Goal: Communication & Community: Answer question/provide support

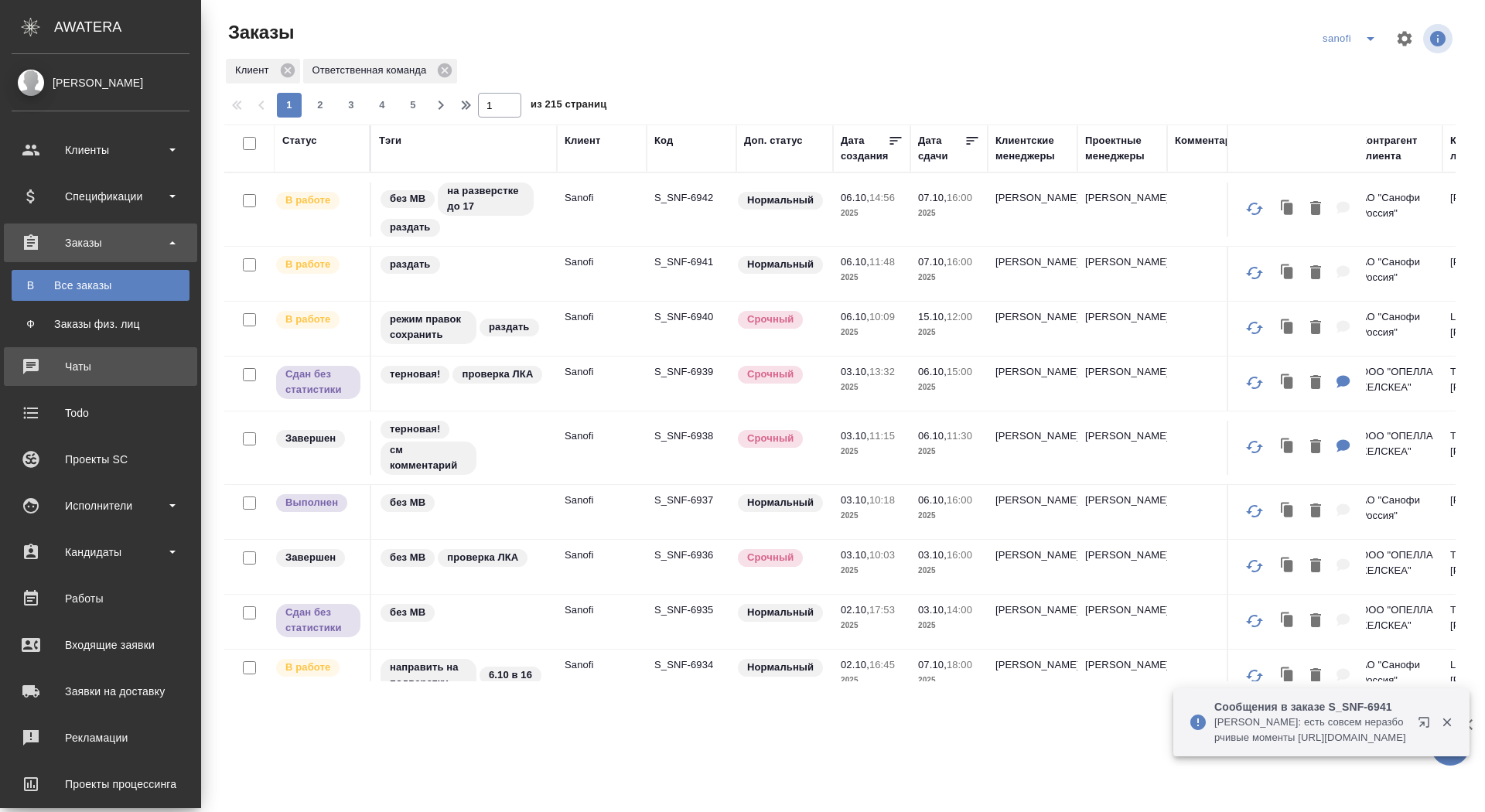
click at [15, 361] on div "Чаты" at bounding box center [101, 367] width 178 height 24
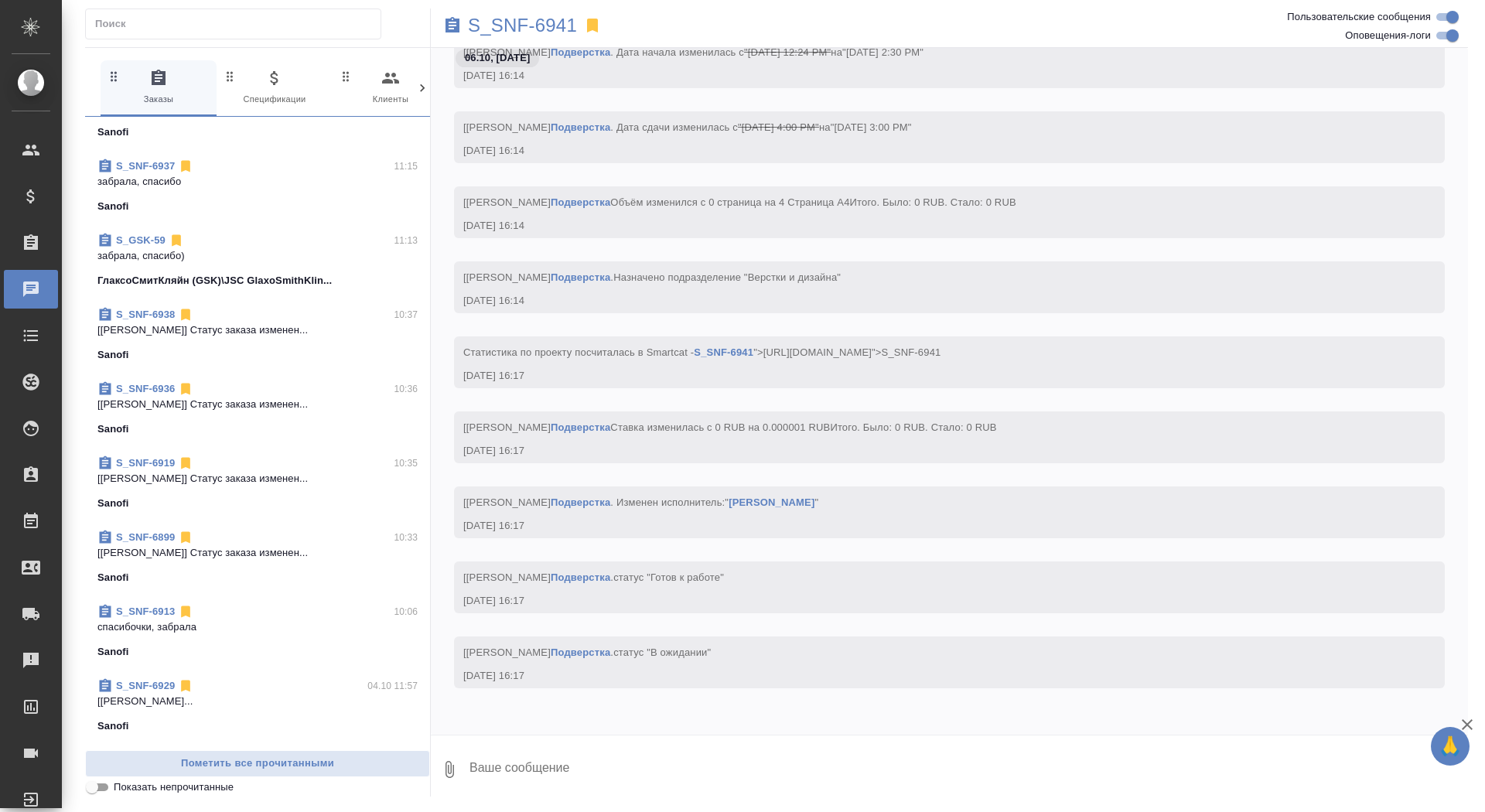
scroll to position [792, 0]
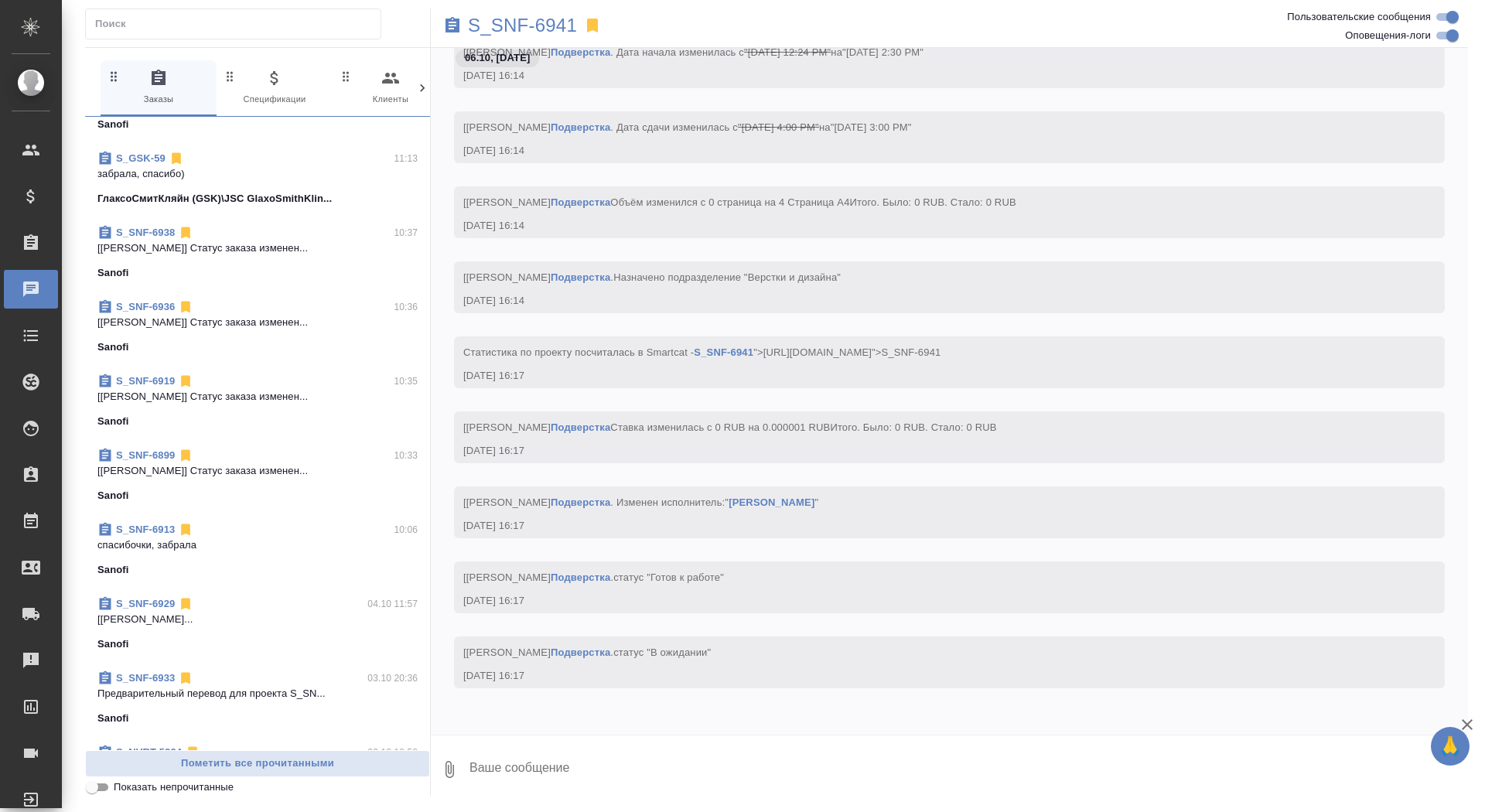
click at [243, 549] on p "спасибочки, забрала" at bounding box center [257, 545] width 320 height 15
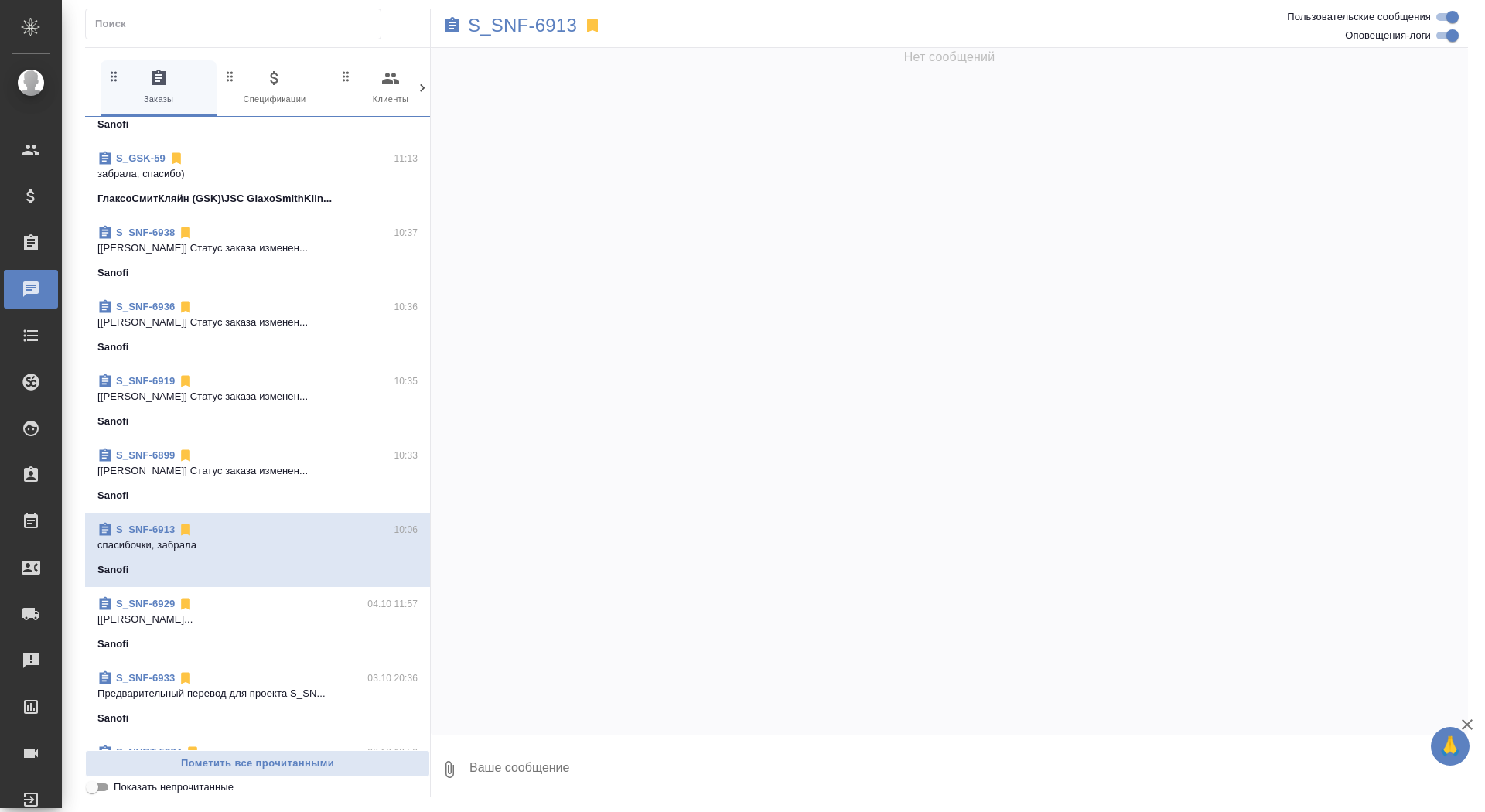
scroll to position [0, 0]
click at [638, 772] on textarea at bounding box center [967, 769] width 1000 height 53
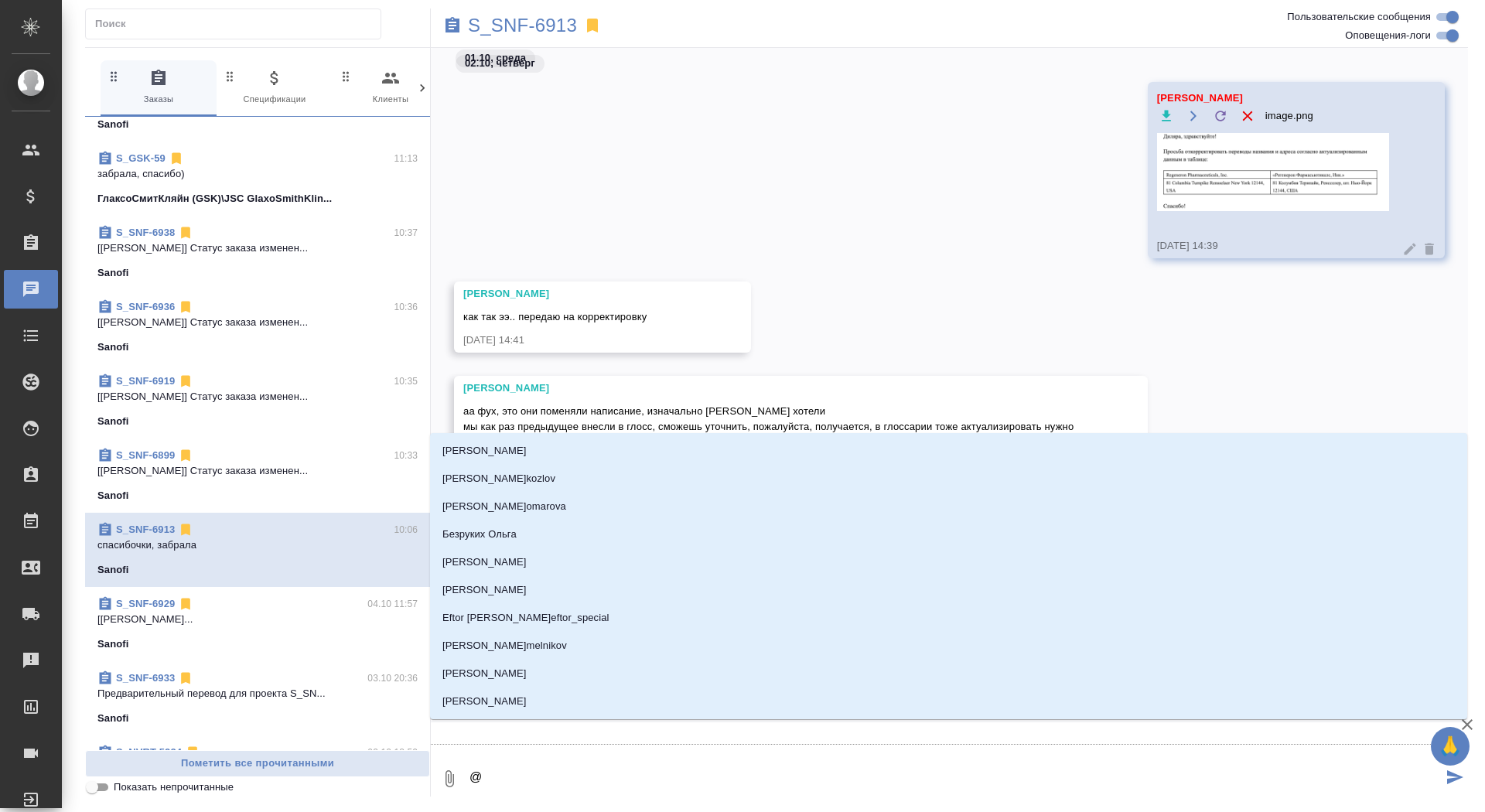
type textarea "@г"
type input "г"
type textarea "@го"
type input "го"
type textarea "@гор"
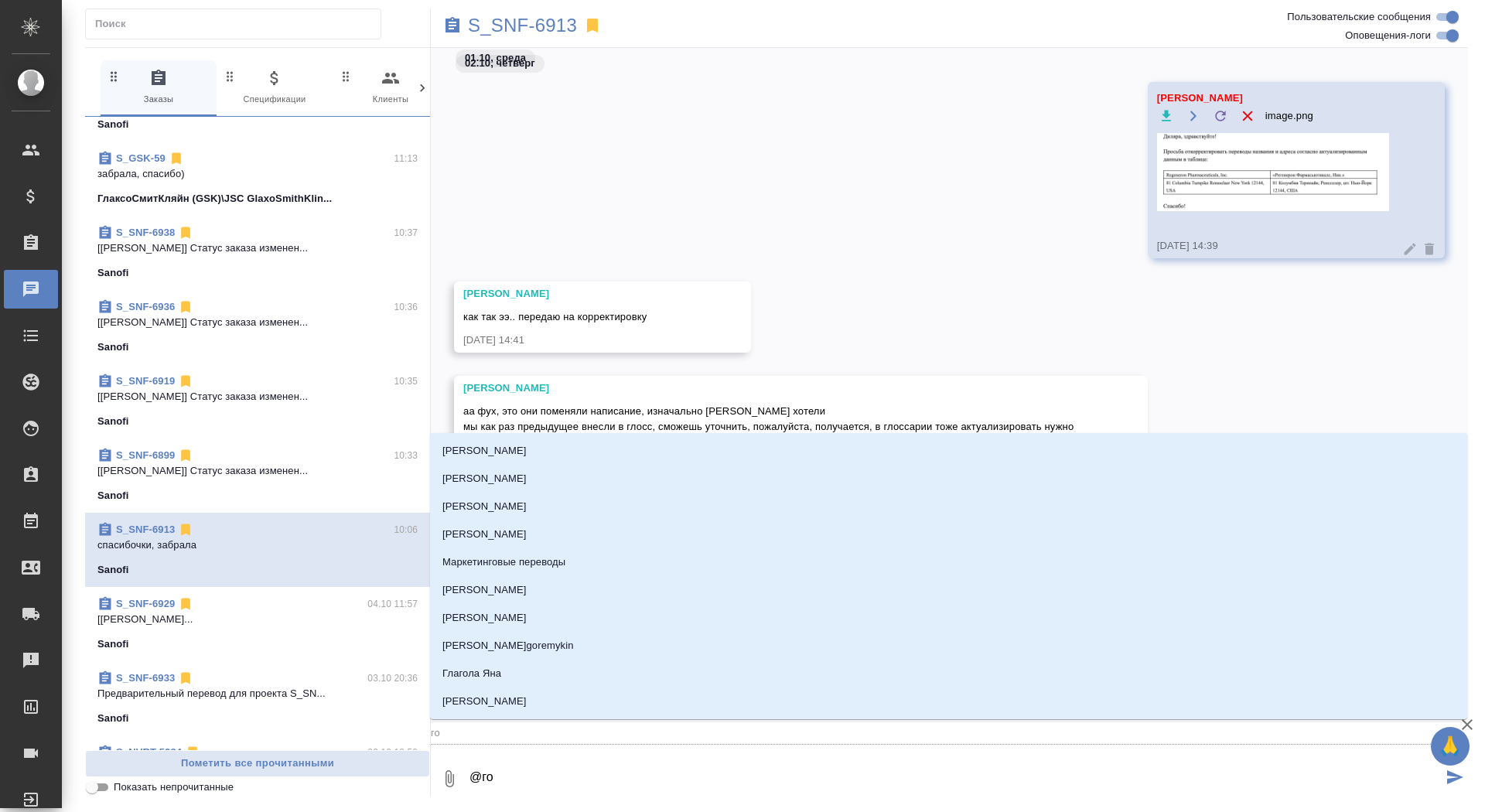
type input "гор"
type textarea "@горш"
type input "горш"
type textarea "@горшк"
type input "горшк"
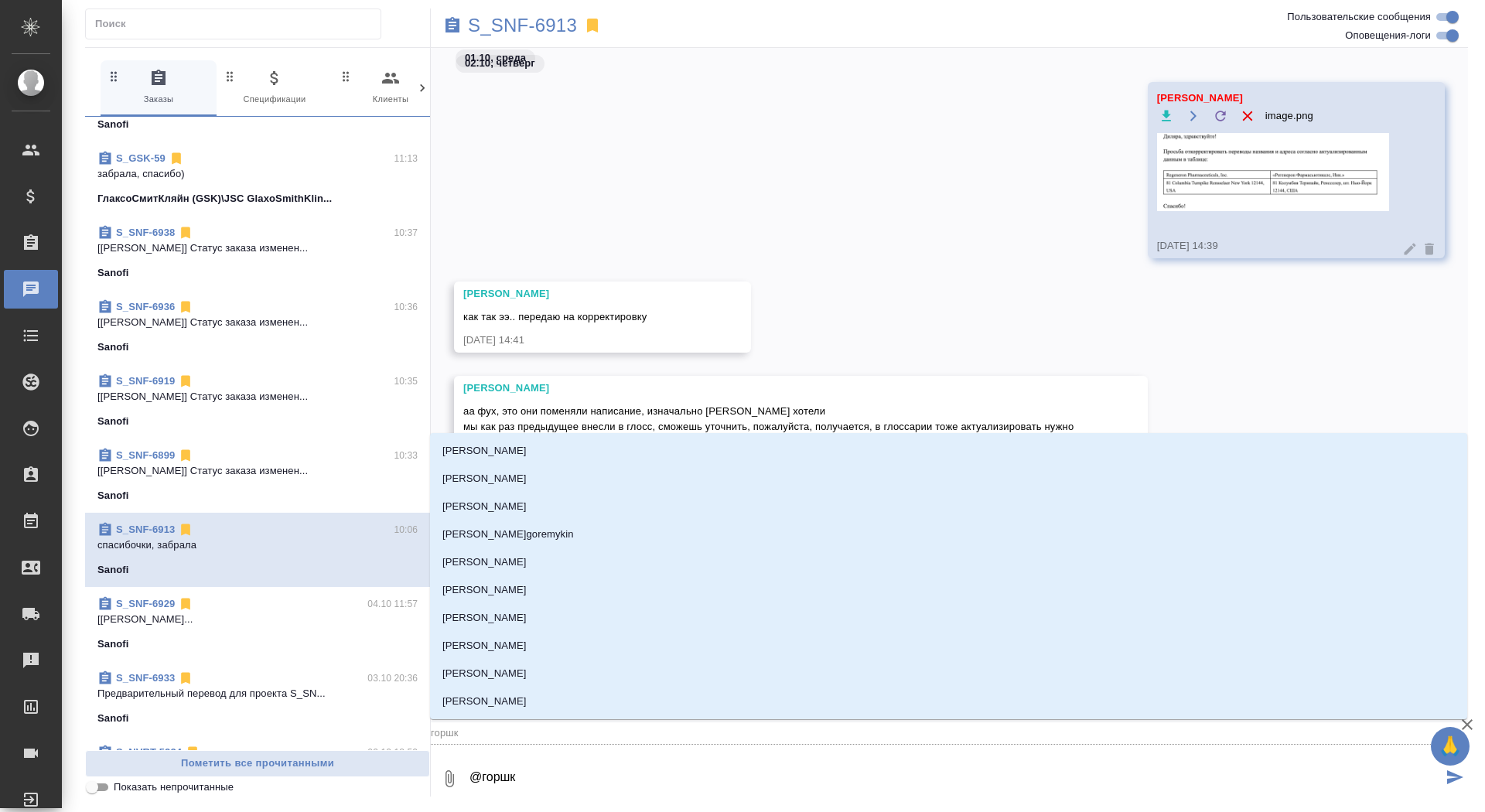
type textarea "@горшко"
type input "горшко"
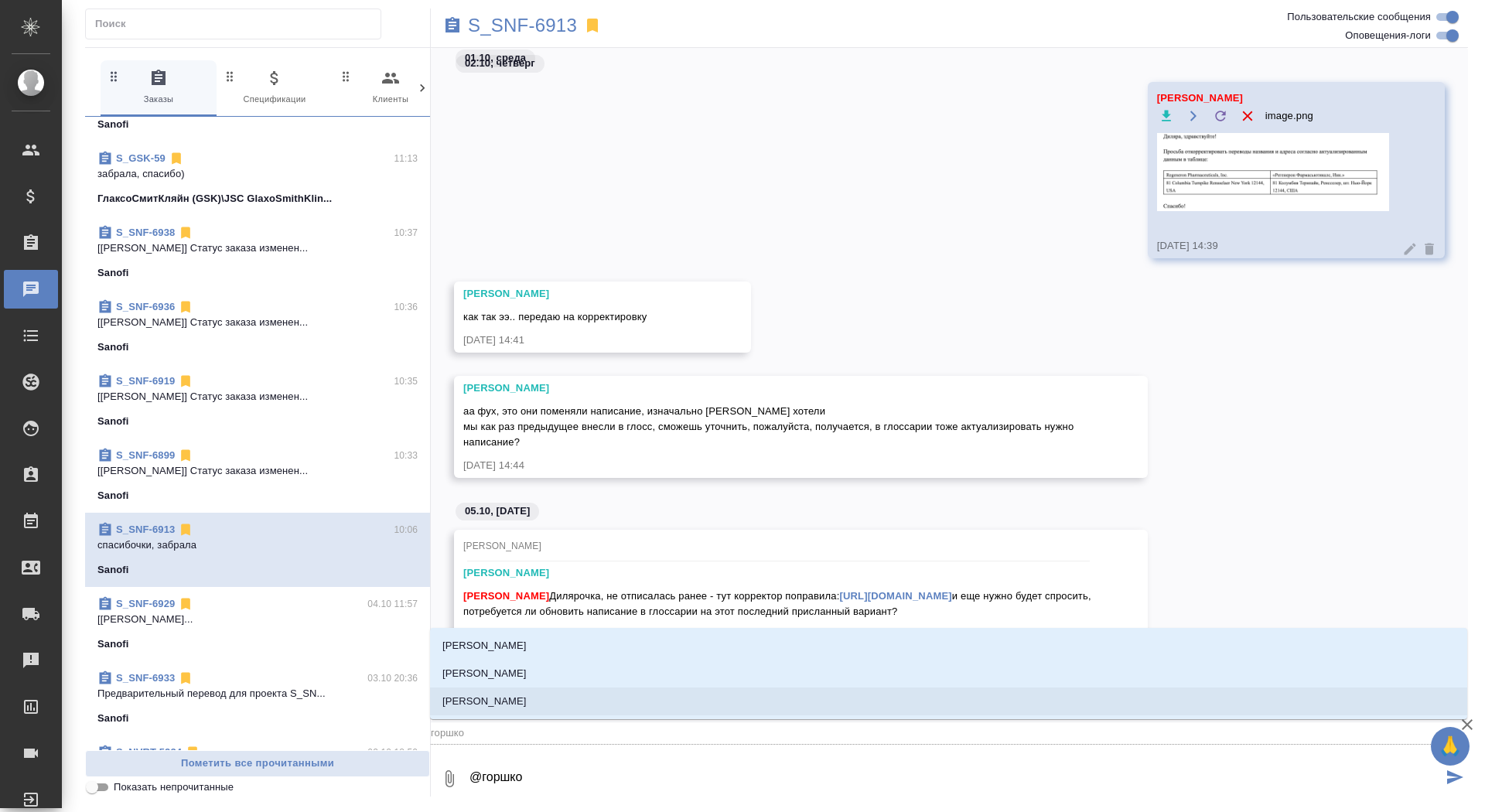
click at [636, 698] on li "[PERSON_NAME]" at bounding box center [948, 701] width 1037 height 28
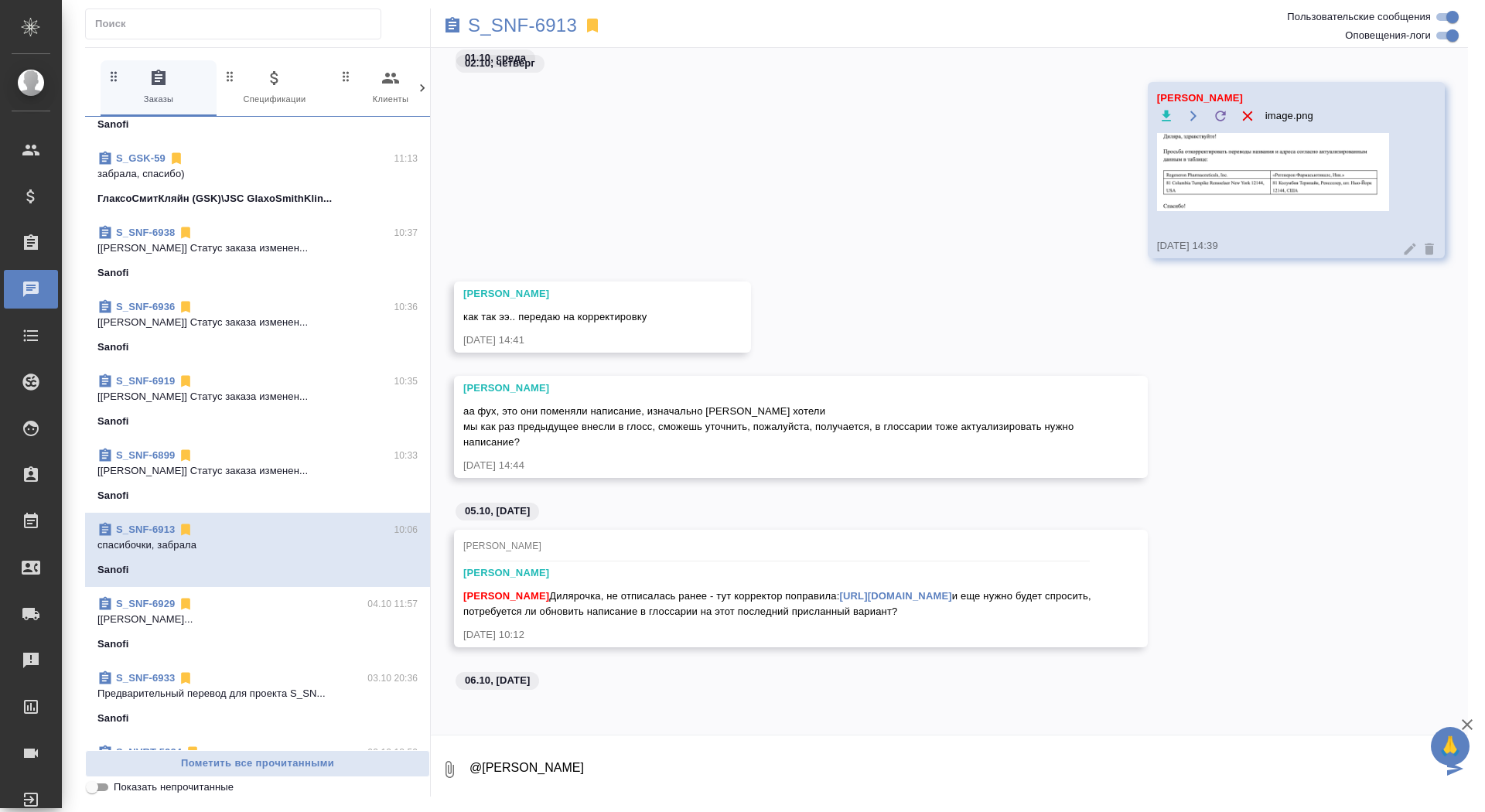
paste textarea "[PERSON_NAME], здравствуйте! Да, можете закрепить перевод в глоссарии. Просьба …"
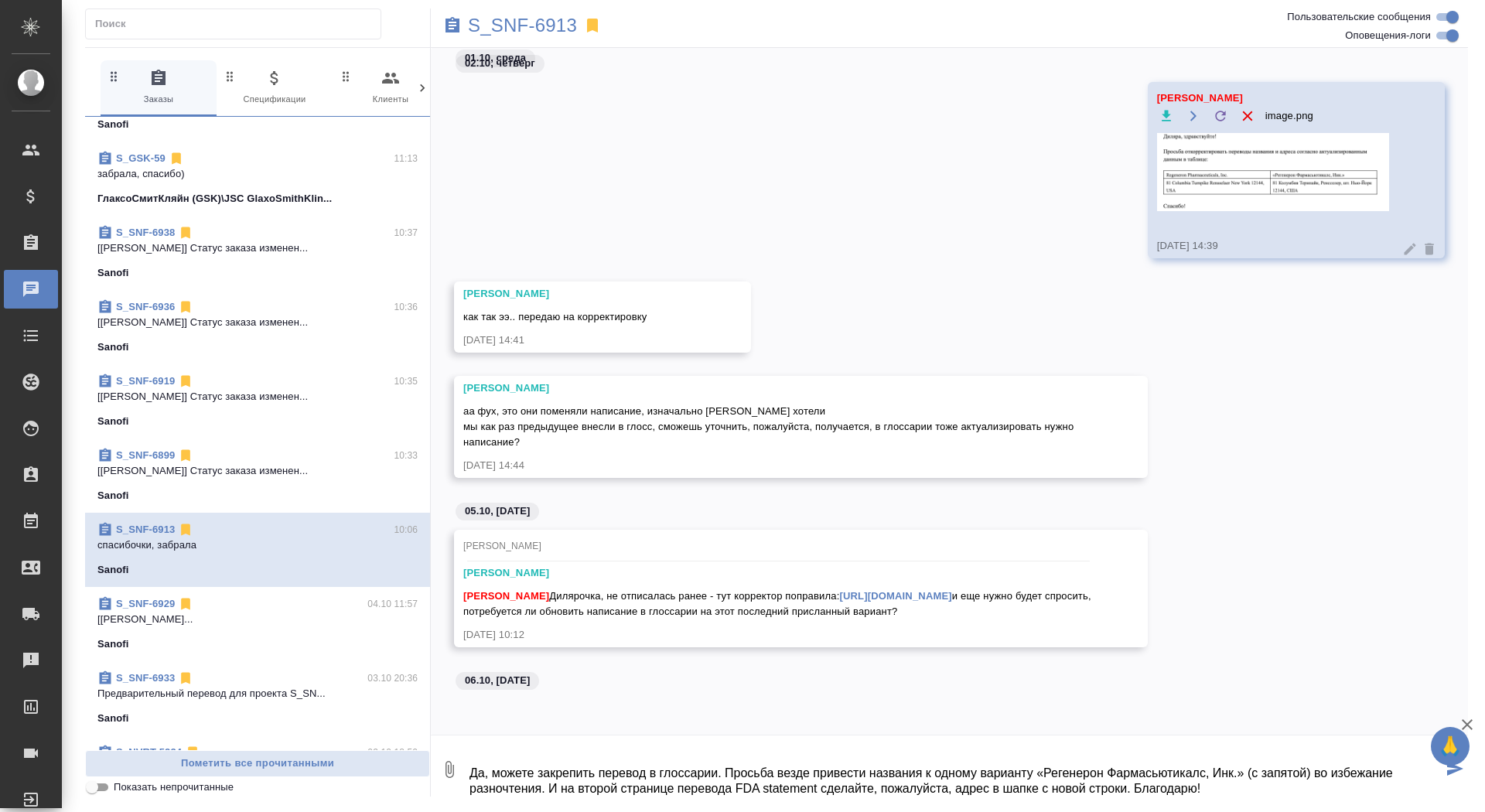
type textarea "@[PERSON_NAME] [PERSON_NAME], здравствуйте! Да, можете закрепить перевод в глос…"
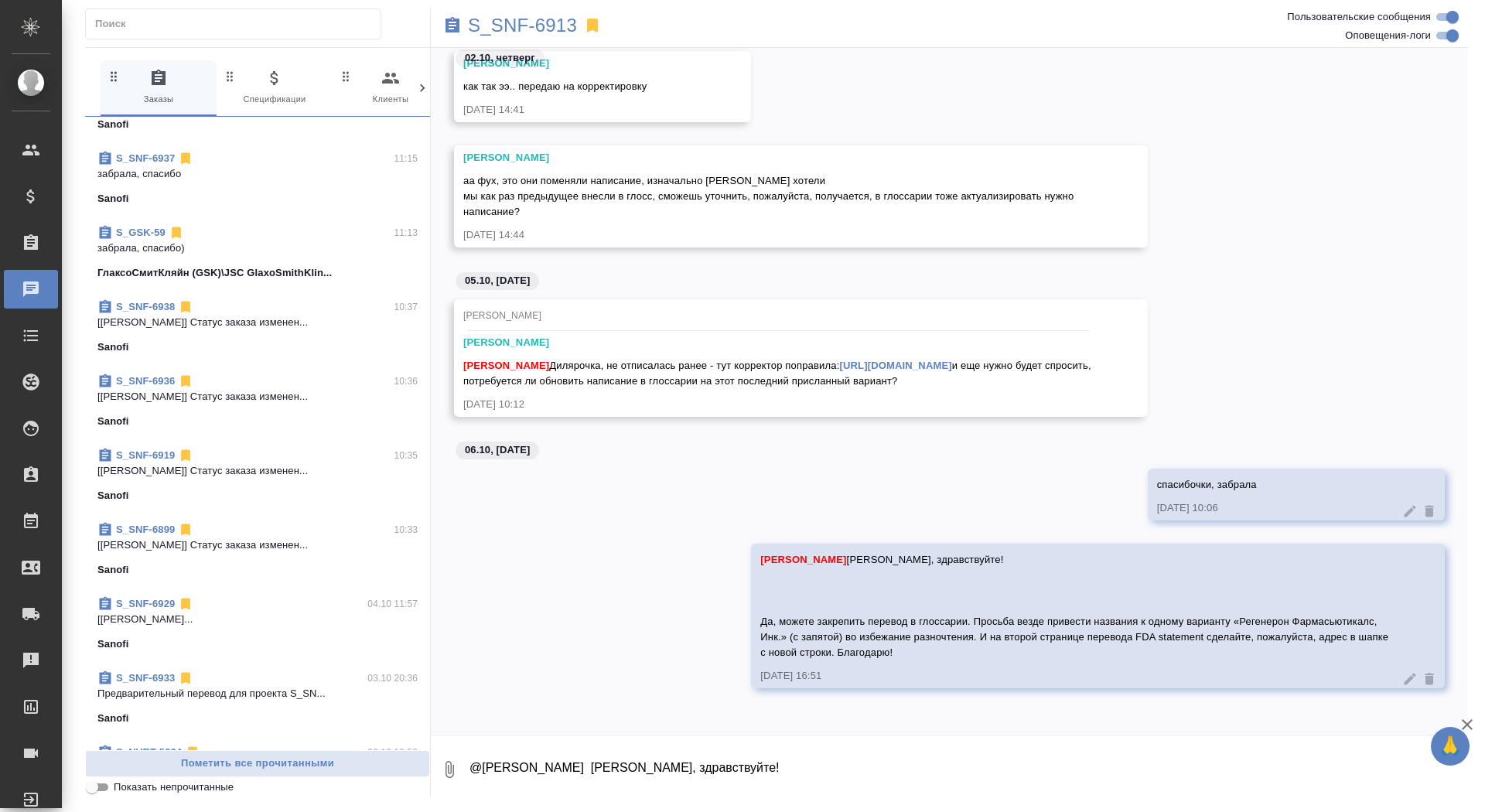
scroll to position [0, 0]
